Goal: Task Accomplishment & Management: Complete application form

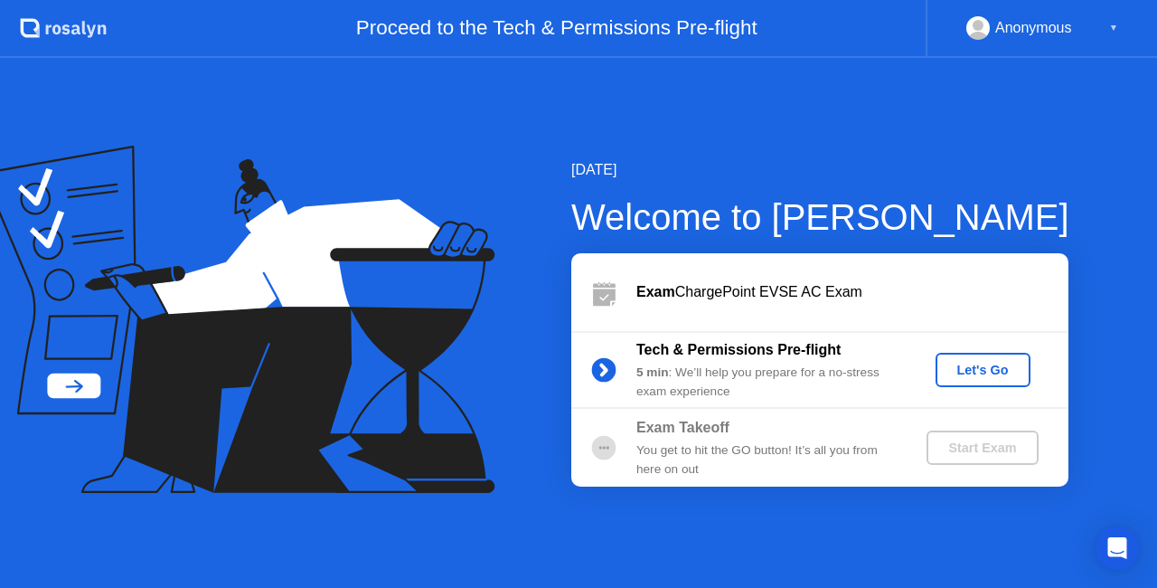
click at [970, 364] on div "Let's Go" at bounding box center [983, 370] width 80 height 14
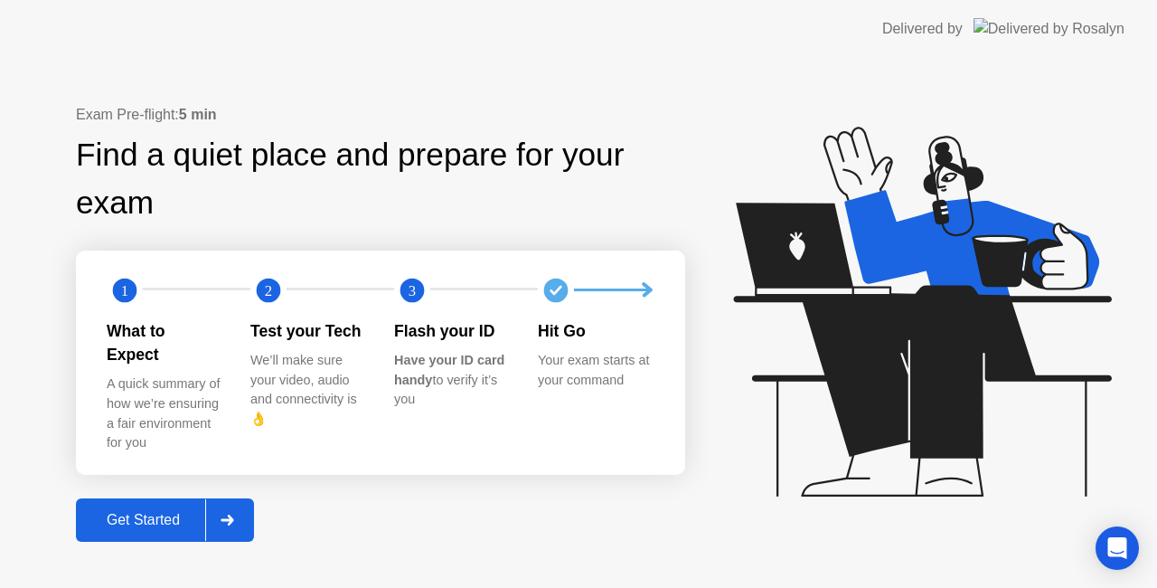
click at [184, 512] on div "Get Started" at bounding box center [143, 520] width 124 height 16
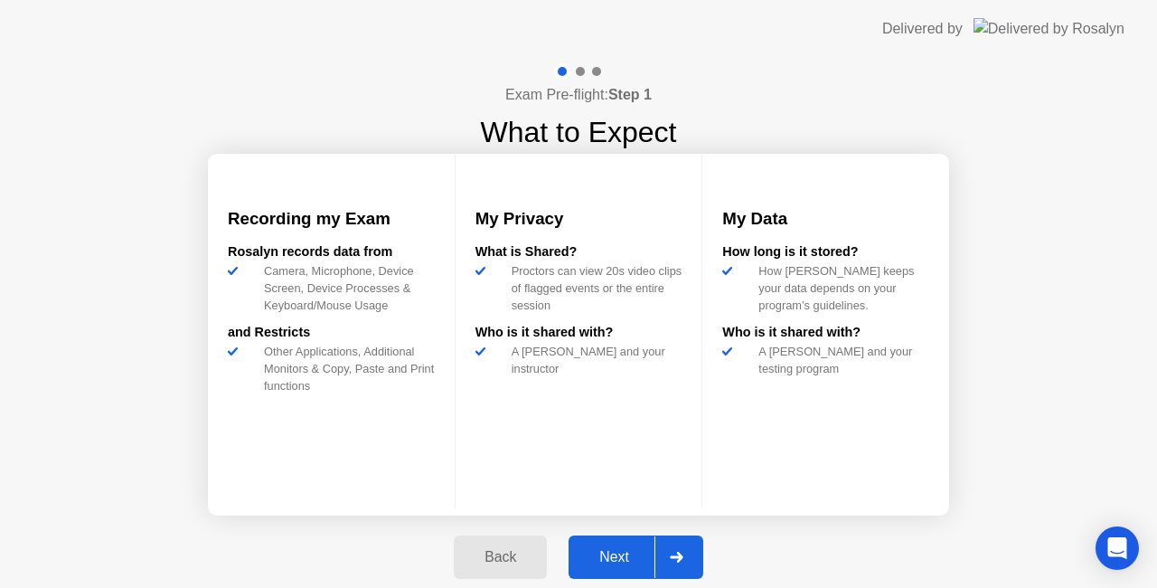
click at [612, 549] on div "Next" at bounding box center [614, 557] width 80 height 16
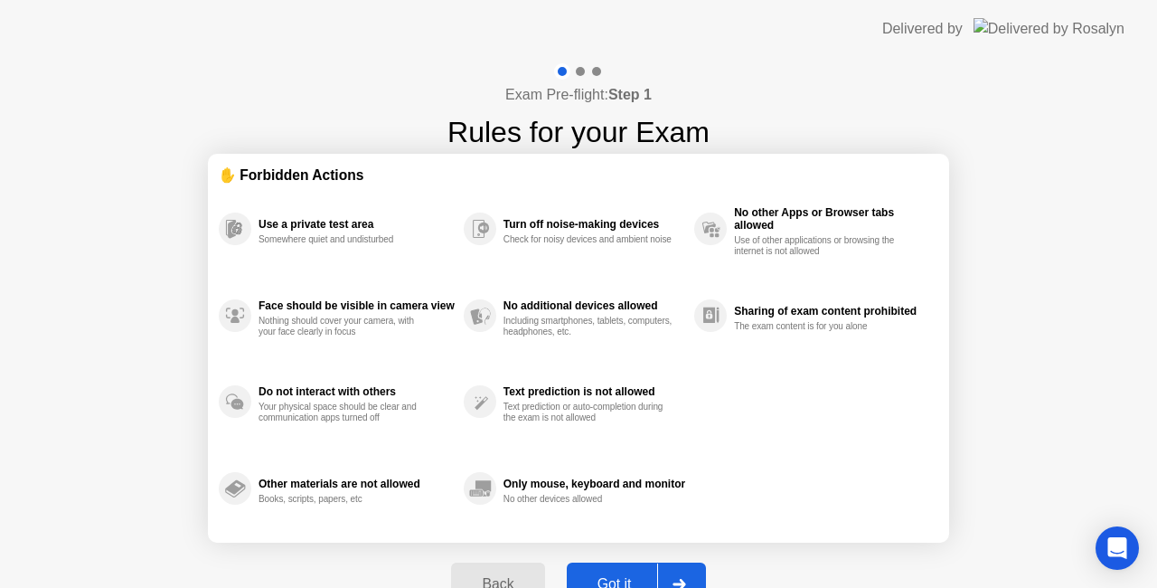
click at [309, 225] on div "Use a private test area" at bounding box center [357, 224] width 196 height 13
click at [259, 222] on div "Use a private test area" at bounding box center [357, 224] width 196 height 13
click at [582, 228] on div "Turn off noise-making devices" at bounding box center [595, 224] width 182 height 13
click at [627, 570] on button "Got it" at bounding box center [636, 583] width 139 height 43
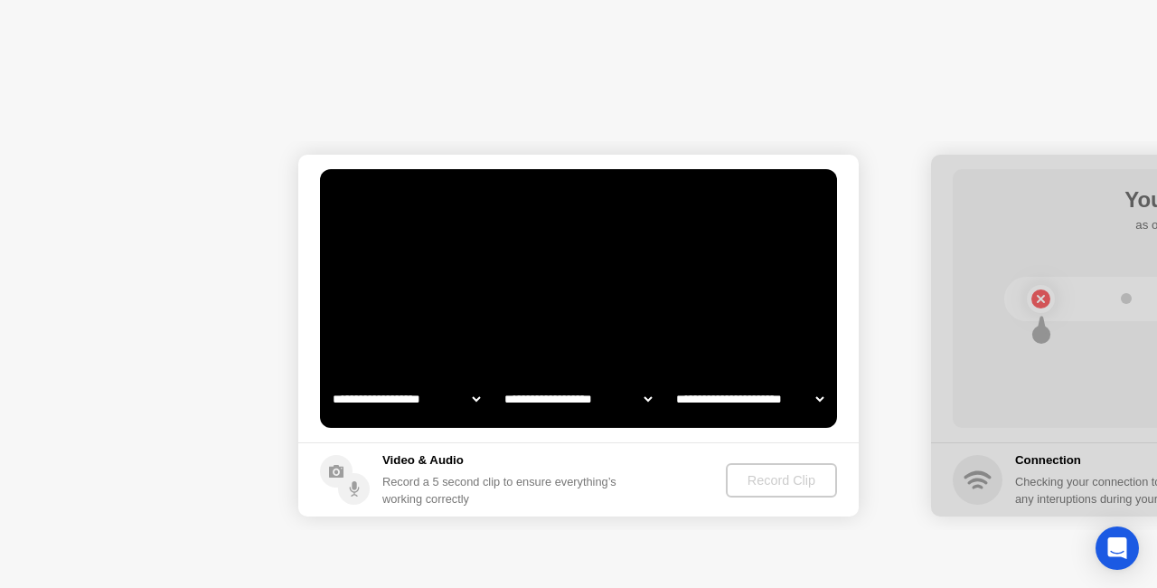
select select "**********"
select select "*******"
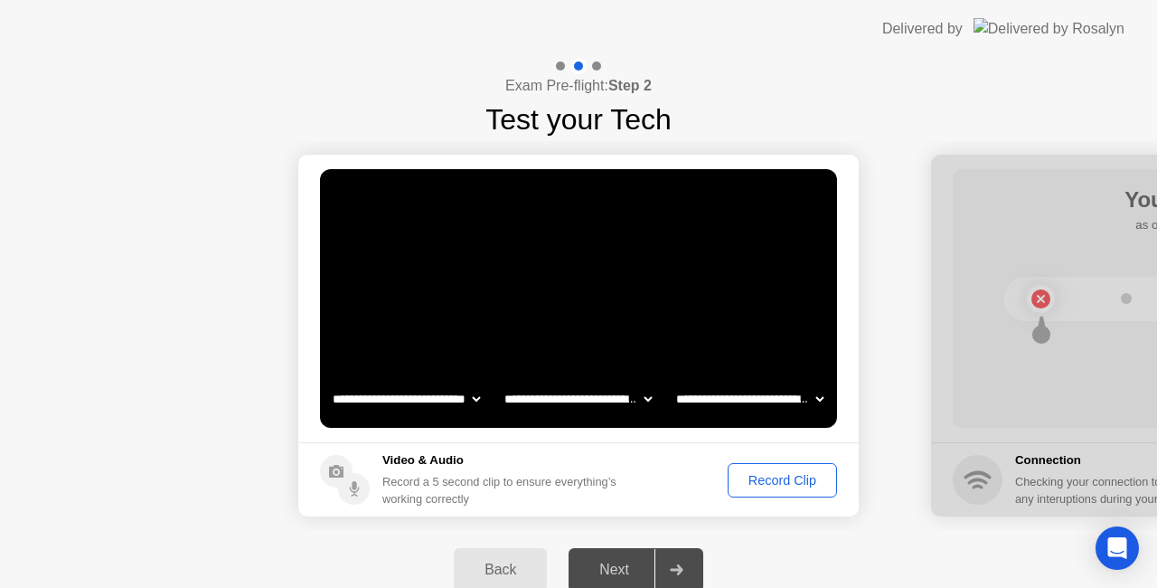
click at [767, 492] on button "Record Clip" at bounding box center [782, 480] width 109 height 34
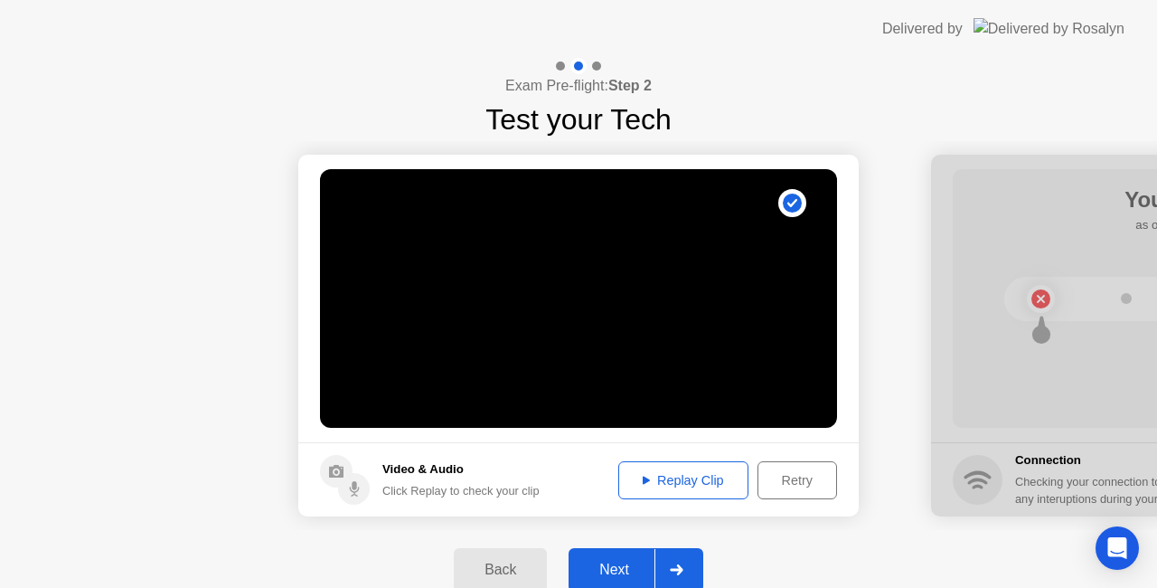
click at [662, 490] on button "Replay Clip" at bounding box center [683, 480] width 130 height 38
click at [684, 562] on div at bounding box center [676, 570] width 43 height 42
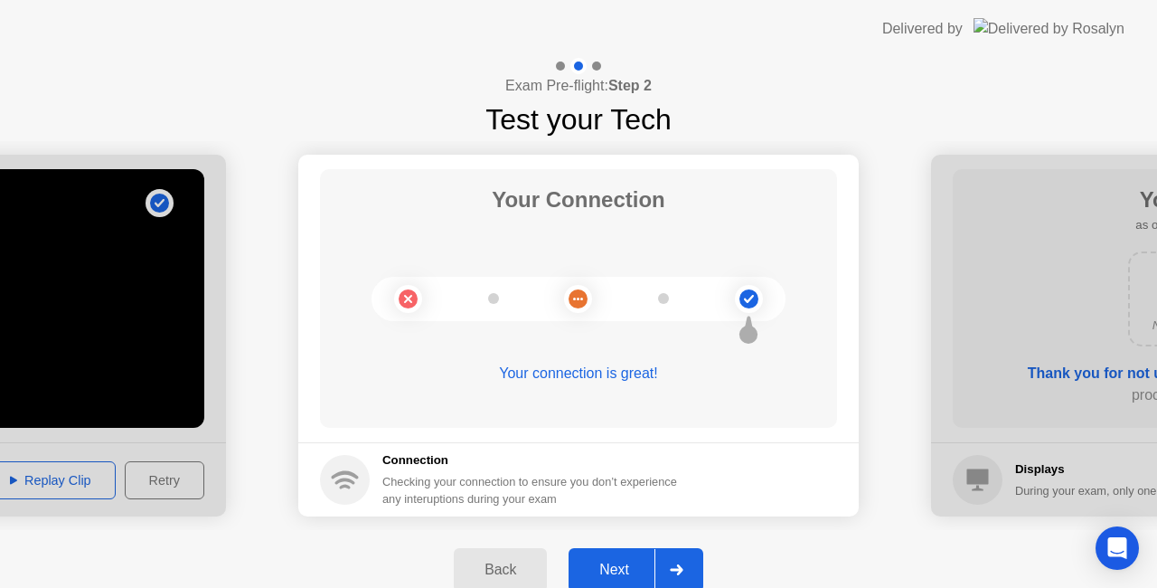
click at [624, 564] on div "Next" at bounding box center [614, 570] width 80 height 16
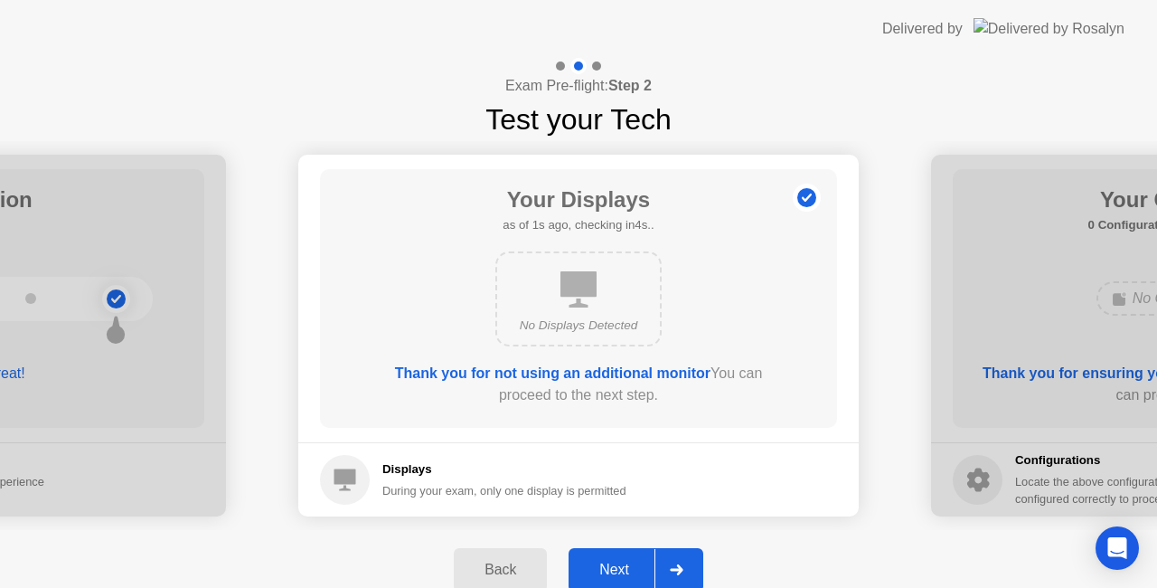
click at [673, 558] on div at bounding box center [676, 570] width 43 height 42
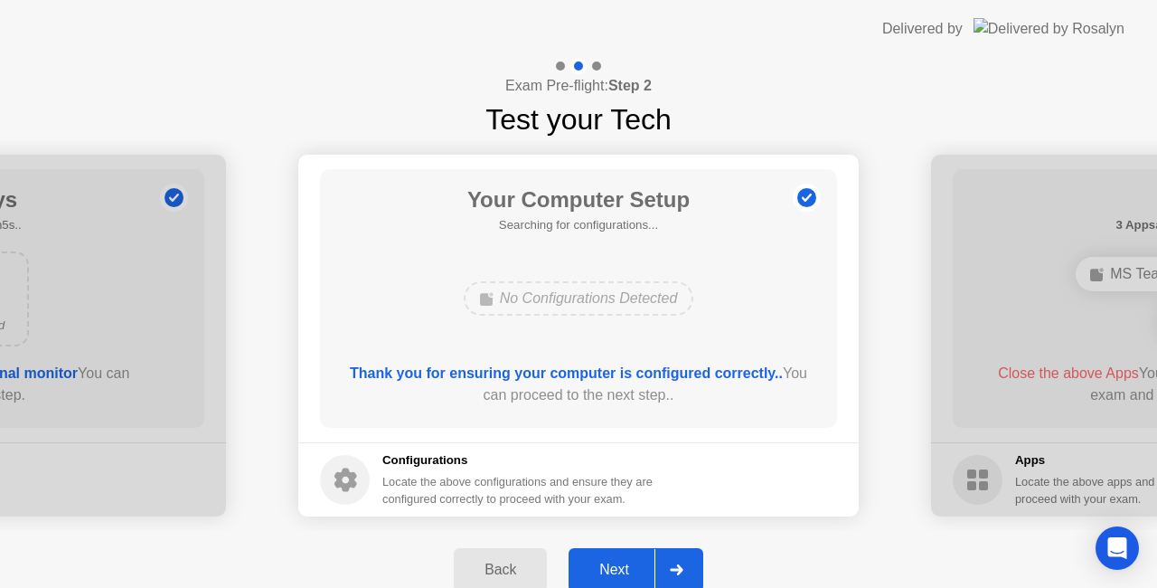
click at [584, 292] on div "No Configurations Detected" at bounding box center [579, 298] width 231 height 34
click at [680, 550] on div at bounding box center [676, 570] width 43 height 42
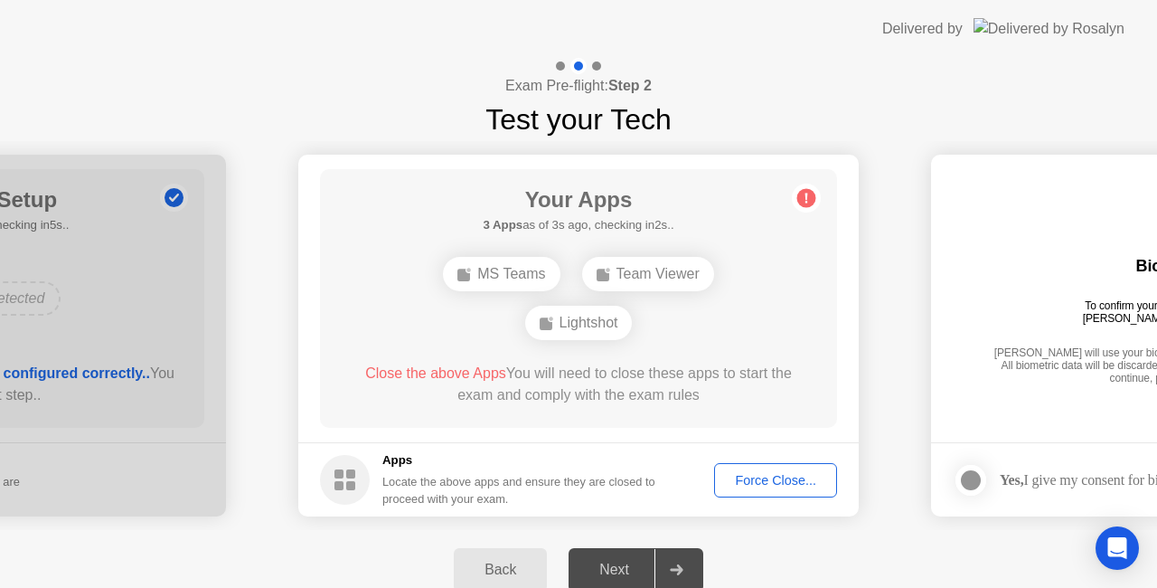
click at [607, 261] on div "Team Viewer" at bounding box center [648, 274] width 132 height 34
click at [514, 261] on div "MS Teams" at bounding box center [501, 274] width 117 height 34
click at [575, 317] on div "Lightshot" at bounding box center [579, 323] width 108 height 34
click at [762, 486] on div "Force Close..." at bounding box center [776, 480] width 110 height 14
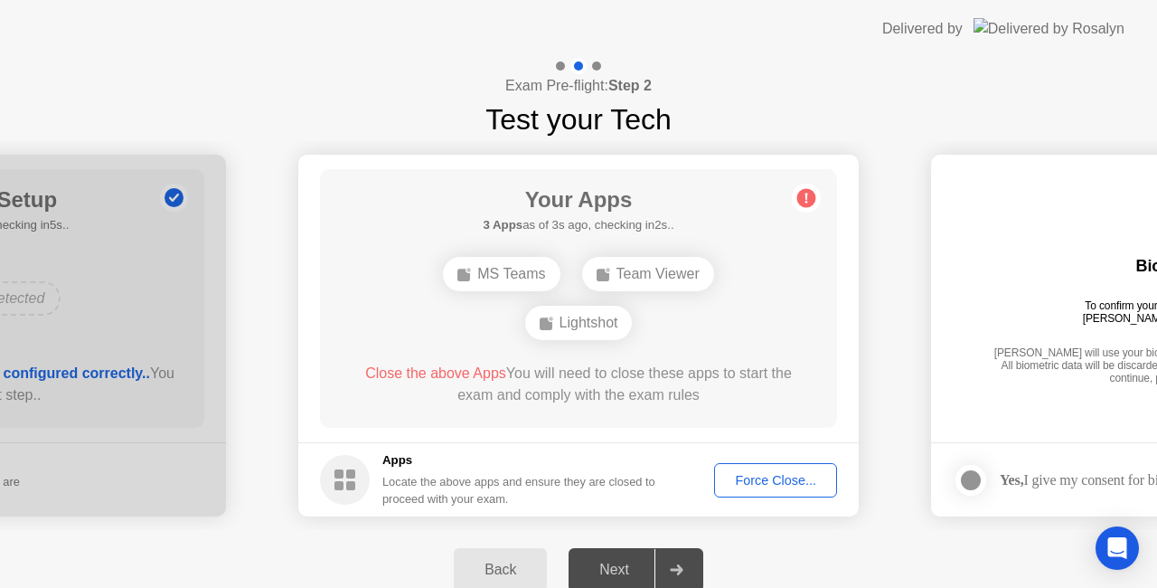
click at [651, 271] on div "Team Viewer" at bounding box center [648, 274] width 132 height 34
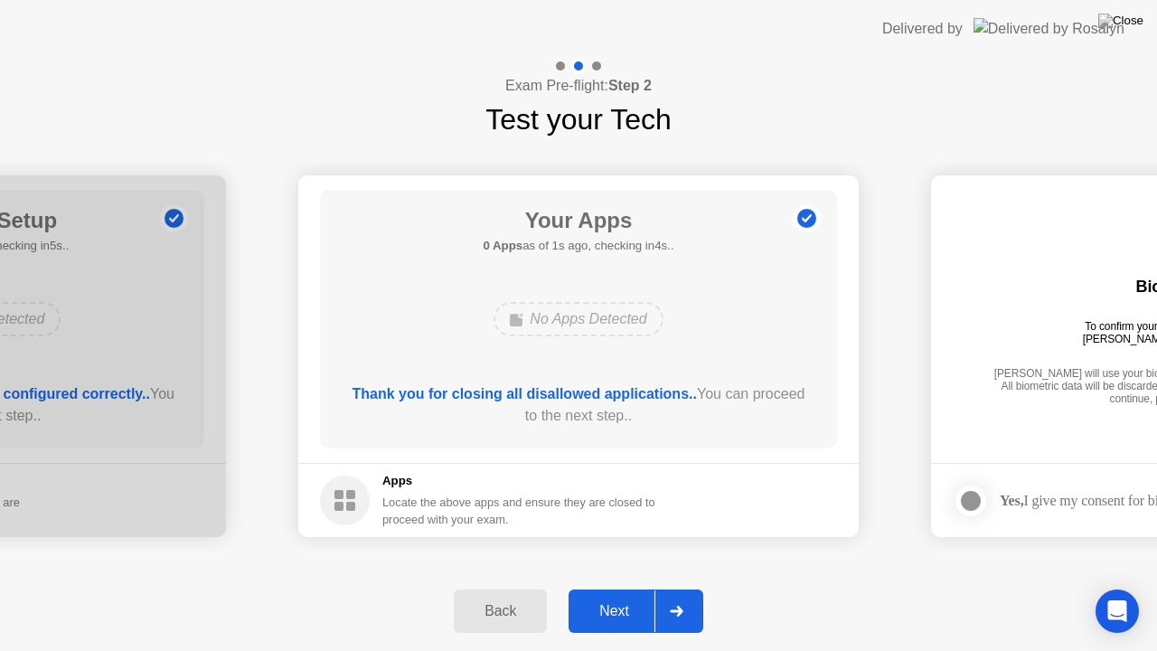
click at [716, 575] on div "Back Next" at bounding box center [578, 611] width 1157 height 80
click at [682, 587] on div at bounding box center [676, 611] width 43 height 42
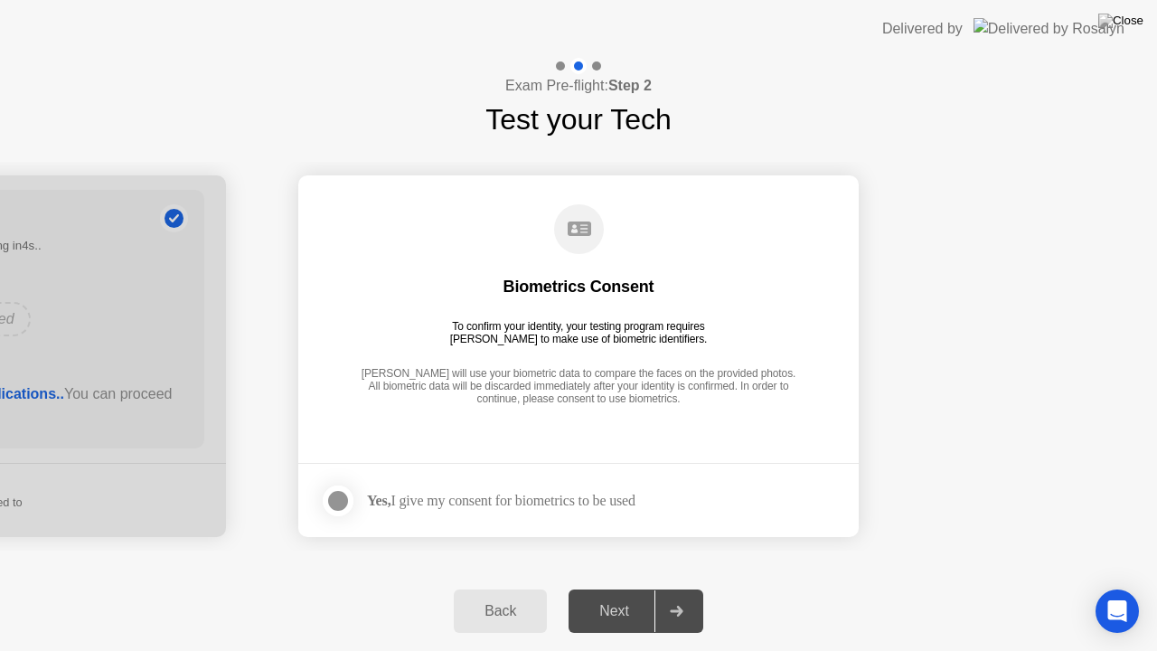
click at [478, 501] on div "Yes, I give my consent for biometrics to be used" at bounding box center [501, 500] width 269 height 17
click at [349, 497] on div at bounding box center [338, 501] width 22 height 22
click at [640, 587] on div "Next" at bounding box center [614, 611] width 80 height 16
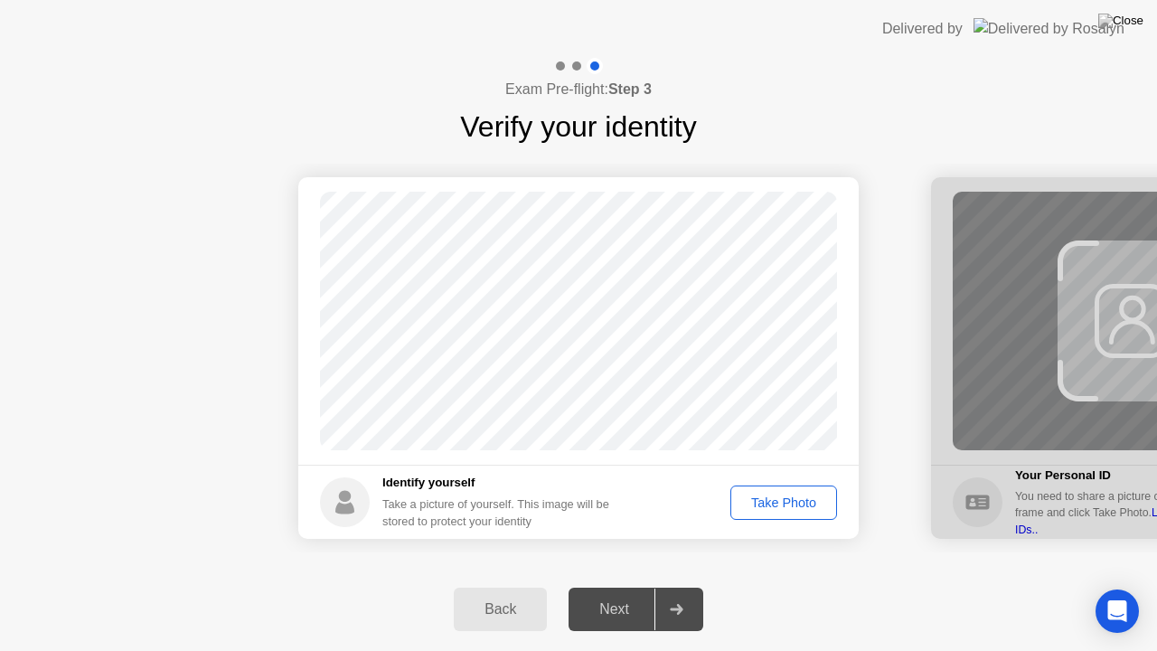
click at [741, 523] on footer "Identify yourself Take a picture of yourself. This image will be stored to prot…" at bounding box center [578, 502] width 561 height 74
click at [756, 488] on button "Take Photo" at bounding box center [784, 503] width 107 height 34
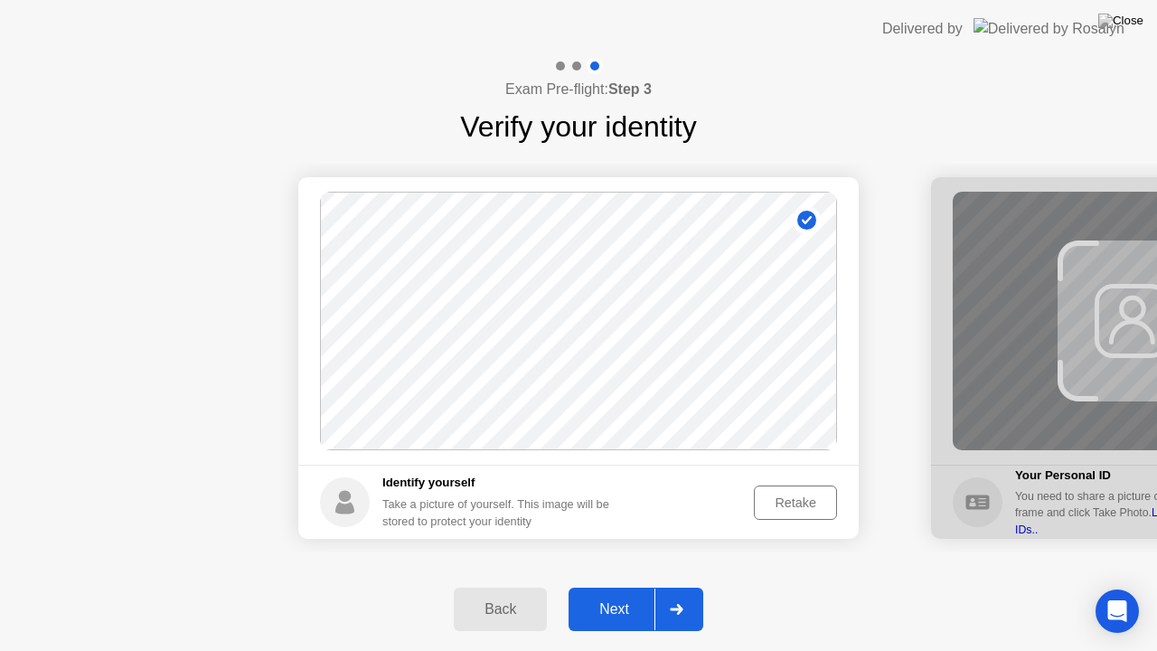
click at [600, 587] on div "Next" at bounding box center [614, 609] width 80 height 16
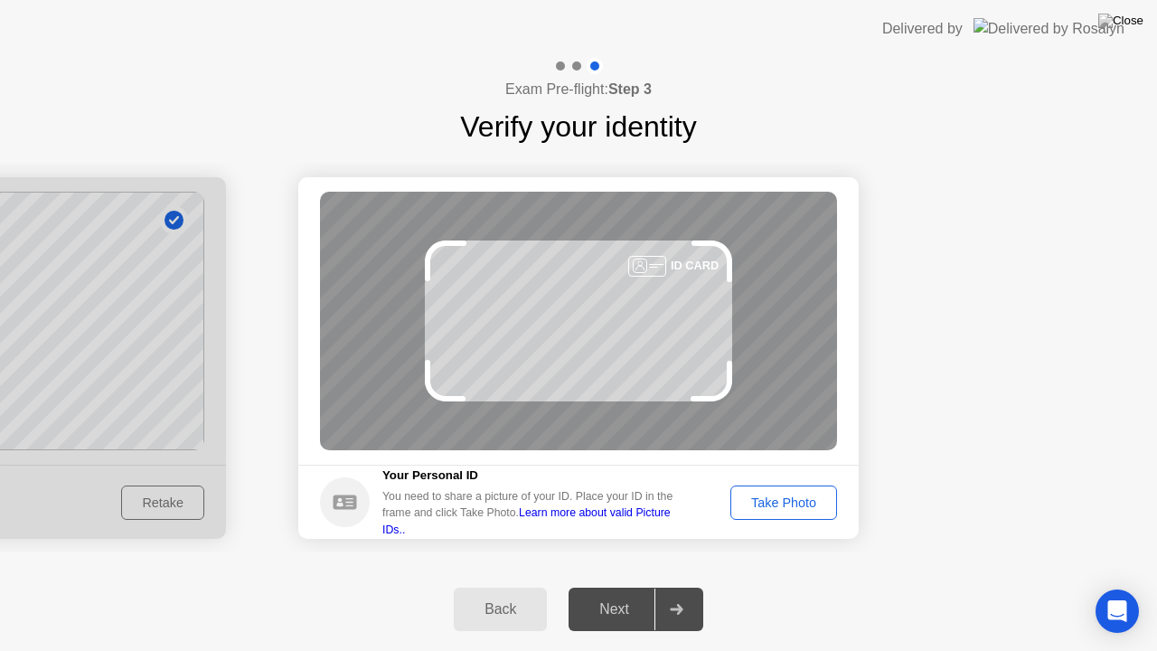
click at [757, 508] on div "Take Photo" at bounding box center [784, 503] width 94 height 14
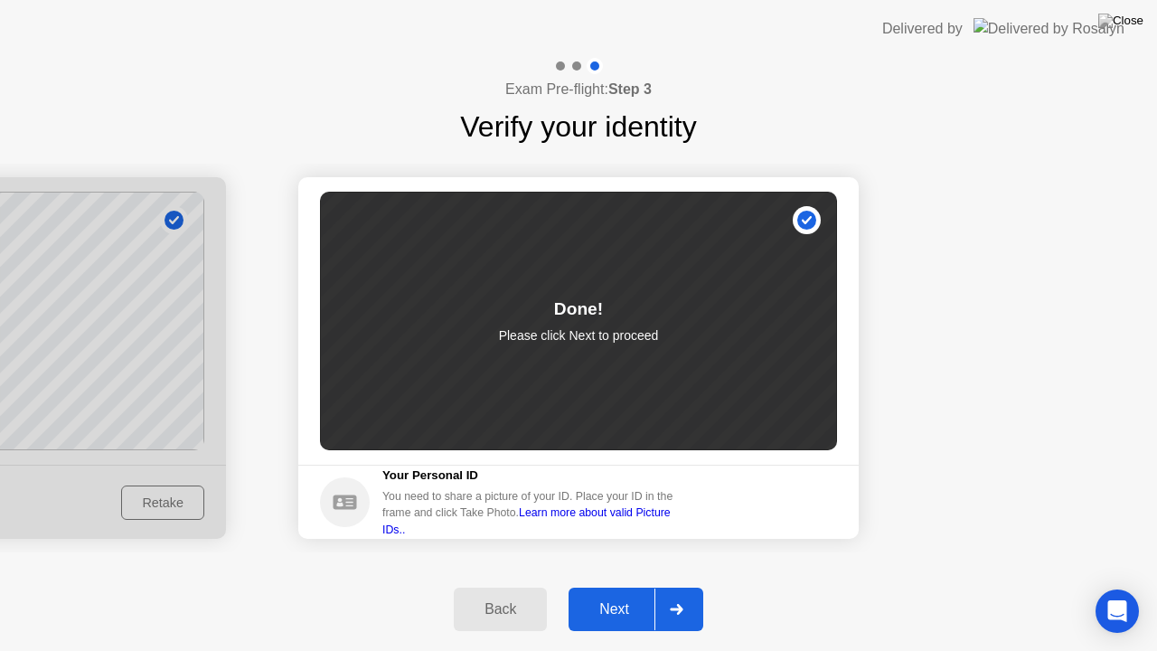
click at [691, 587] on div at bounding box center [676, 610] width 43 height 42
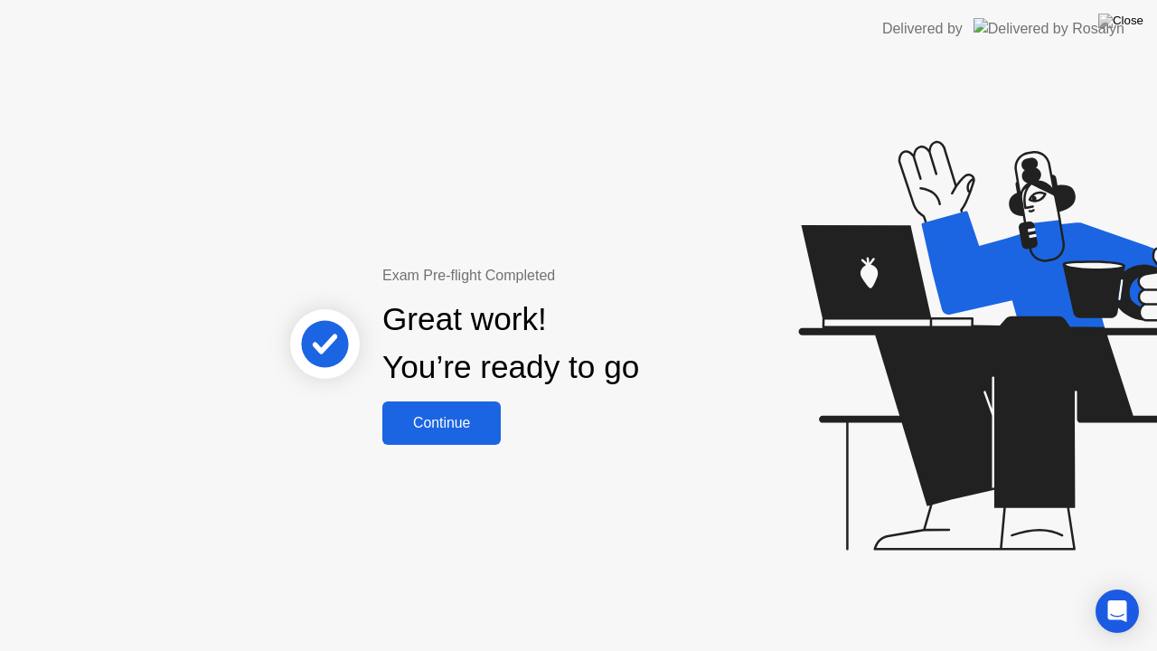
click at [449, 421] on div "Continue" at bounding box center [442, 423] width 108 height 16
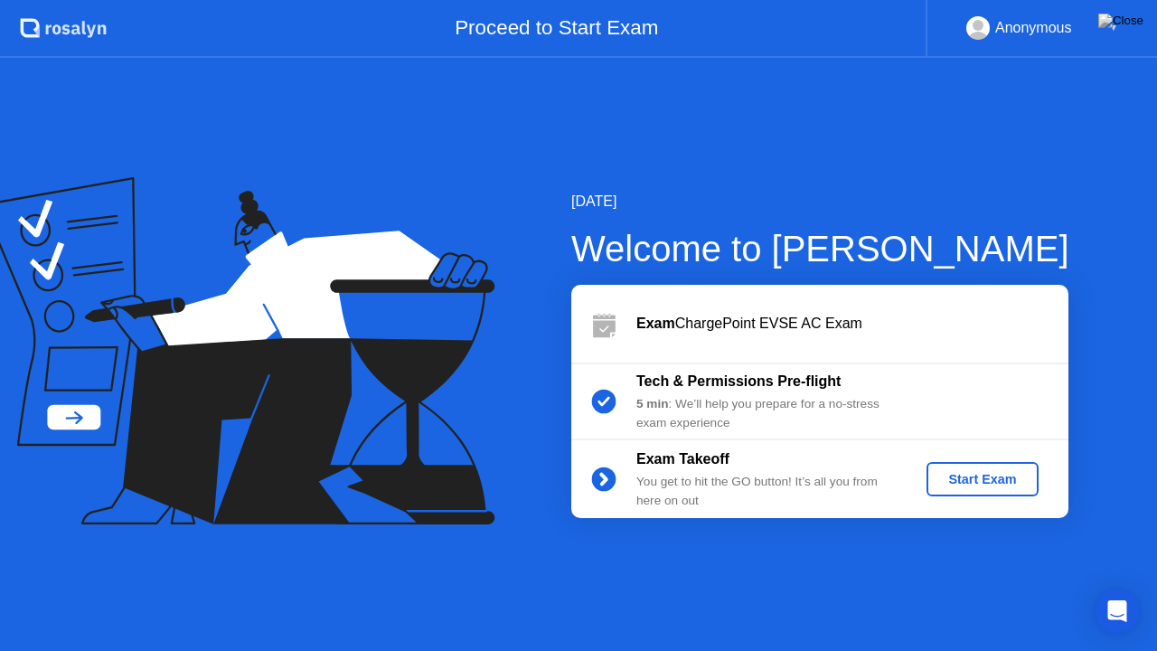
click at [983, 486] on div "Start Exam" at bounding box center [982, 479] width 97 height 14
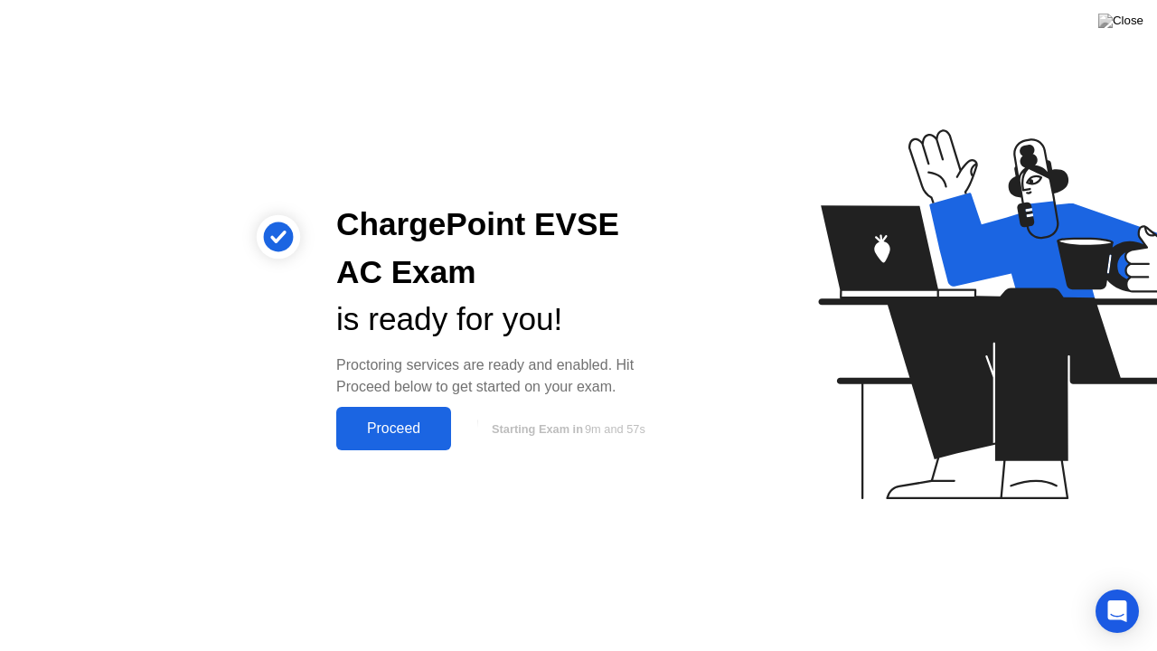
click at [400, 430] on div "Proceed" at bounding box center [394, 428] width 104 height 16
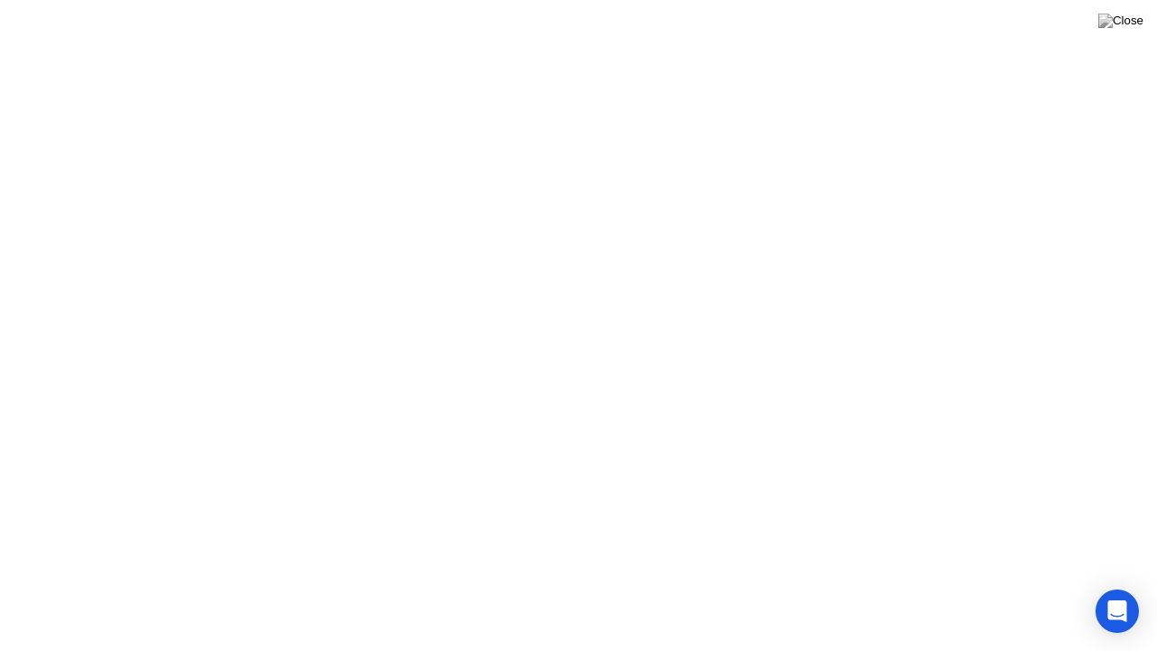
click div "Welcome to ChargePoint EVSE AC Exam We’re loading up your exam..."
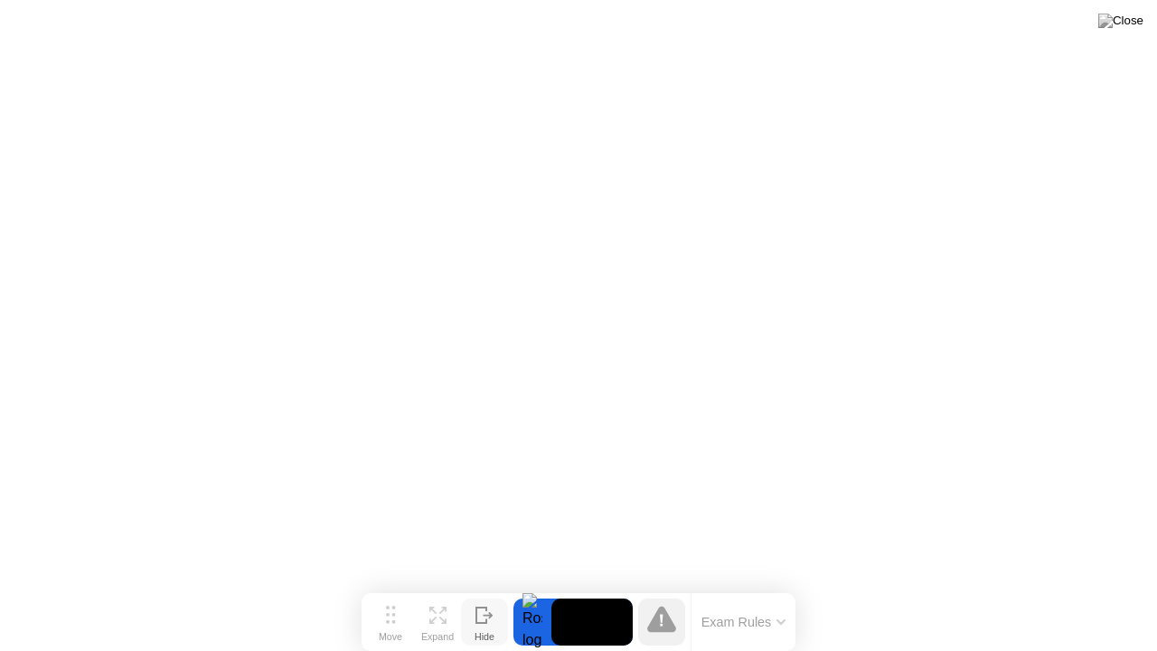
click at [481, 587] on icon at bounding box center [485, 615] width 18 height 17
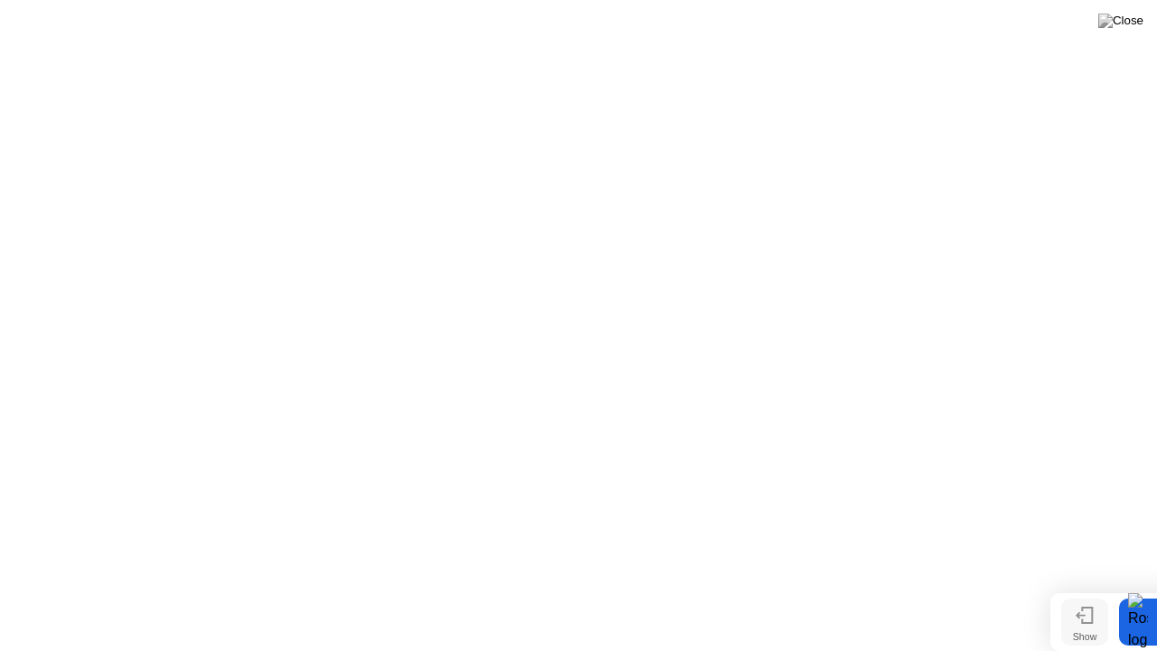
click at [1080, 587] on icon at bounding box center [1085, 615] width 18 height 17
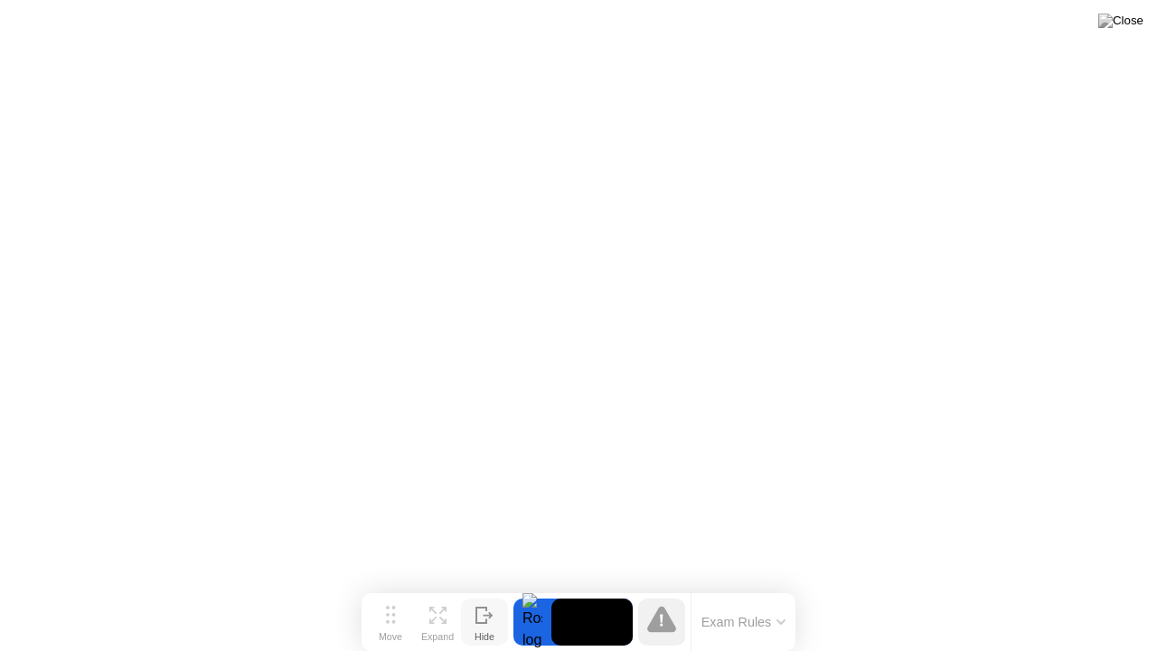
click at [666, 587] on icon at bounding box center [661, 619] width 29 height 26
click at [665, 587] on icon at bounding box center [661, 619] width 29 height 26
click at [733, 587] on div "Exam Rules" at bounding box center [743, 622] width 105 height 58
click at [756, 587] on button "Exam Rules" at bounding box center [744, 622] width 96 height 16
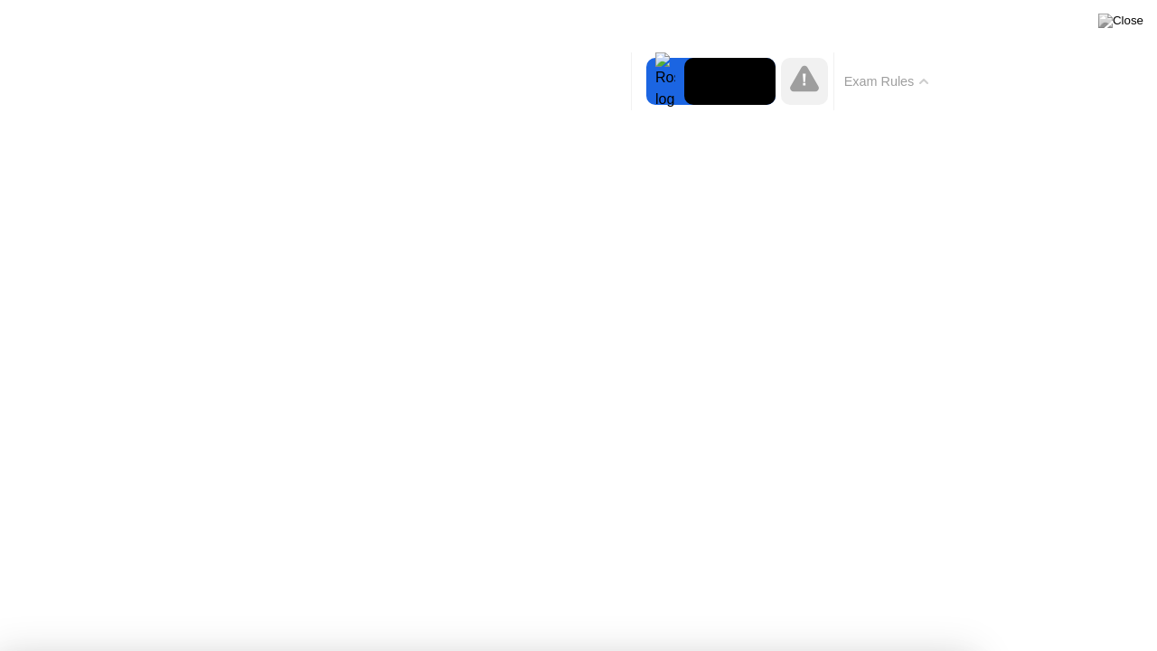
click at [801, 89] on icon at bounding box center [804, 78] width 29 height 26
